Goal: Navigation & Orientation: Find specific page/section

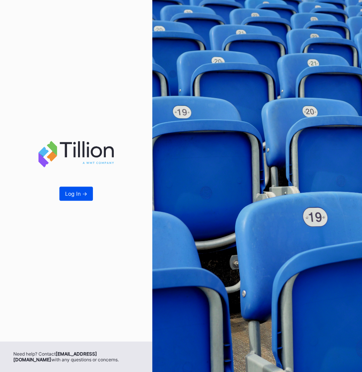
click at [76, 199] on button "Log In ->" at bounding box center [76, 193] width 34 height 14
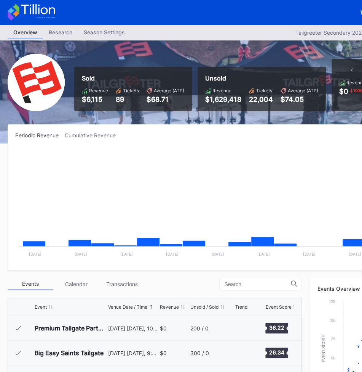
scroll to position [347, 0]
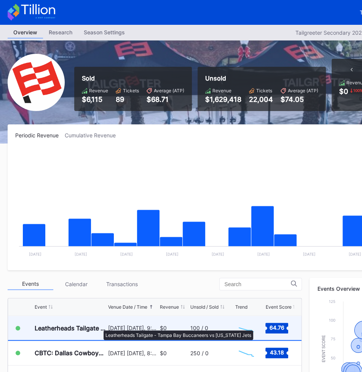
click at [100, 326] on div "Leatherheads Tailgate - Tampa Bay Buccaneers vs [US_STATE] Jets" at bounding box center [71, 328] width 72 height 8
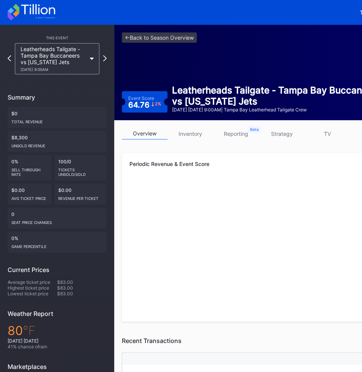
click at [192, 133] on link "inventory" at bounding box center [191, 134] width 46 height 12
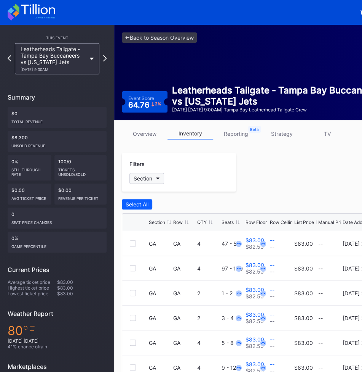
click at [159, 175] on button "Section" at bounding box center [147, 178] width 35 height 11
click at [238, 134] on link "reporting" at bounding box center [236, 134] width 46 height 12
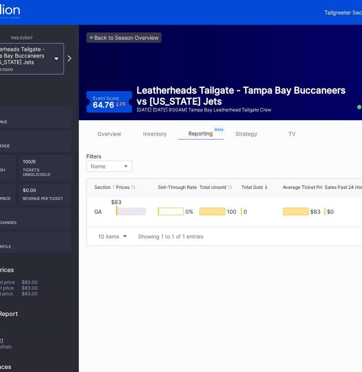
scroll to position [0, 95]
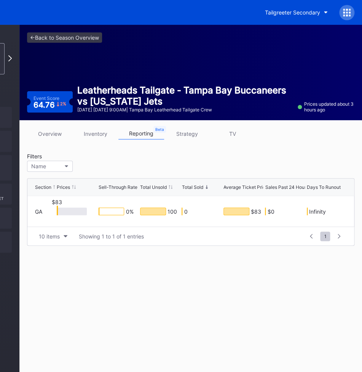
click at [345, 10] on icon at bounding box center [344, 10] width 2 height 2
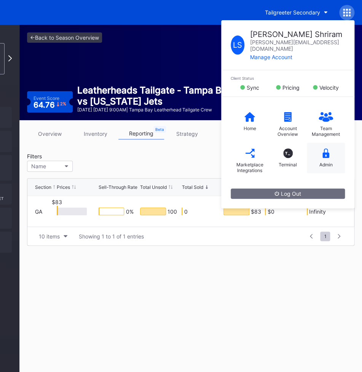
click at [328, 148] on icon at bounding box center [326, 153] width 7 height 10
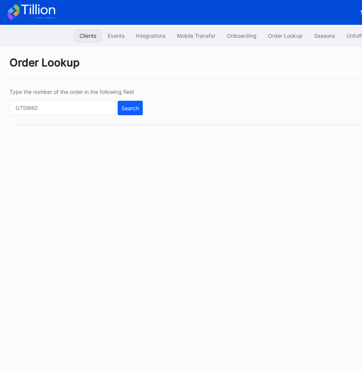
click at [90, 39] on button "Clients" at bounding box center [88, 36] width 28 height 14
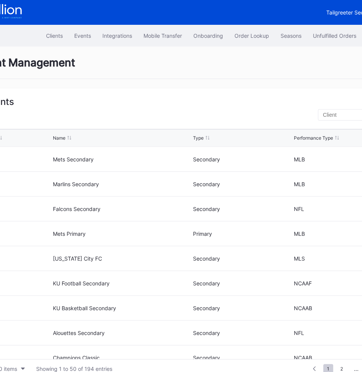
scroll to position [0, 51]
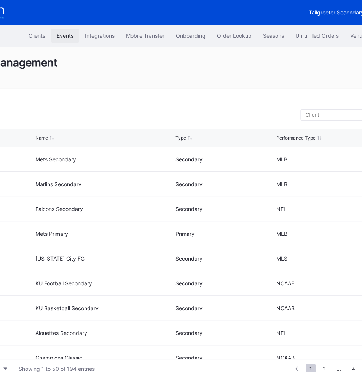
click at [59, 35] on div "Events" at bounding box center [65, 35] width 17 height 6
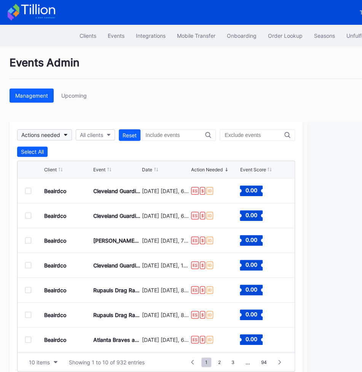
click at [66, 134] on icon "button" at bounding box center [66, 135] width 4 height 2
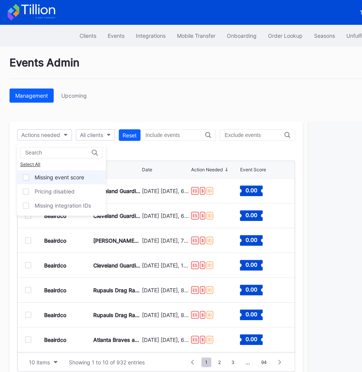
click at [27, 174] on div at bounding box center [26, 177] width 6 height 6
click at [28, 176] on div at bounding box center [26, 177] width 6 height 6
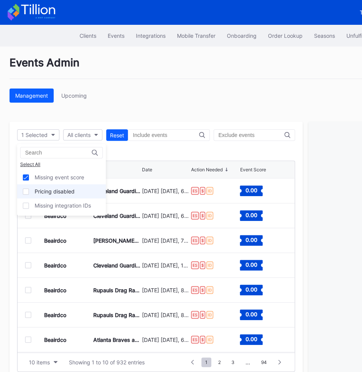
click at [28, 186] on div "Pricing disabled" at bounding box center [61, 191] width 89 height 14
click at [29, 173] on div "Missing event score" at bounding box center [61, 177] width 89 height 14
click at [29, 181] on div "Missing event score" at bounding box center [61, 177] width 89 height 14
click at [28, 188] on div at bounding box center [26, 191] width 6 height 6
click at [28, 177] on div at bounding box center [26, 177] width 6 height 6
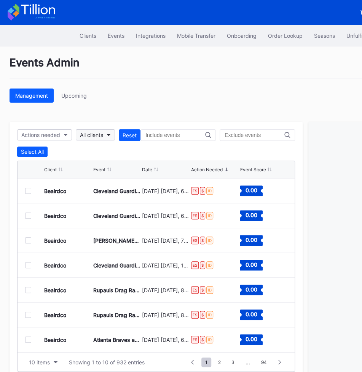
click at [101, 136] on div "All clients" at bounding box center [91, 134] width 23 height 6
click at [53, 134] on div "Actions needed" at bounding box center [40, 134] width 39 height 6
